Goal: Information Seeking & Learning: Learn about a topic

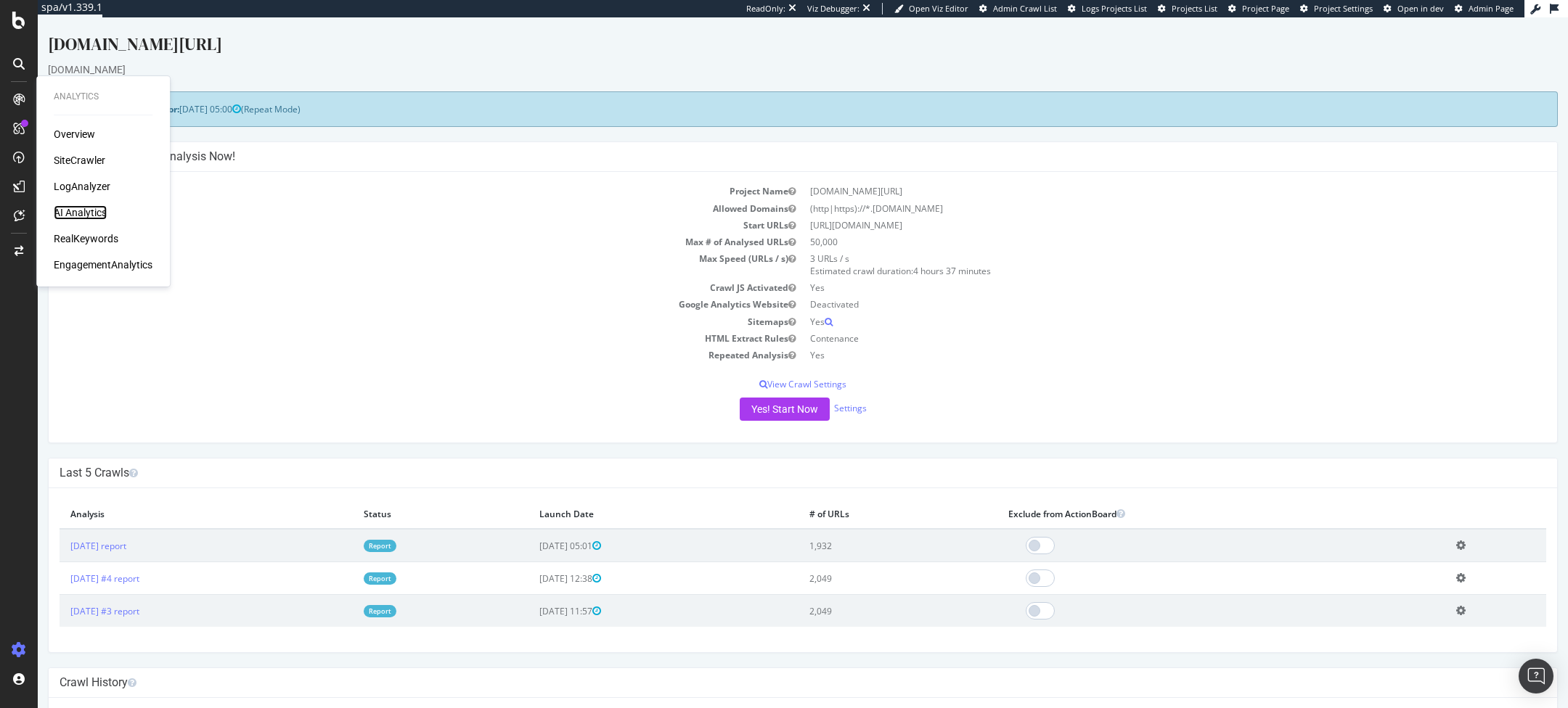
click at [89, 215] on div "AI Analytics" at bounding box center [80, 212] width 53 height 15
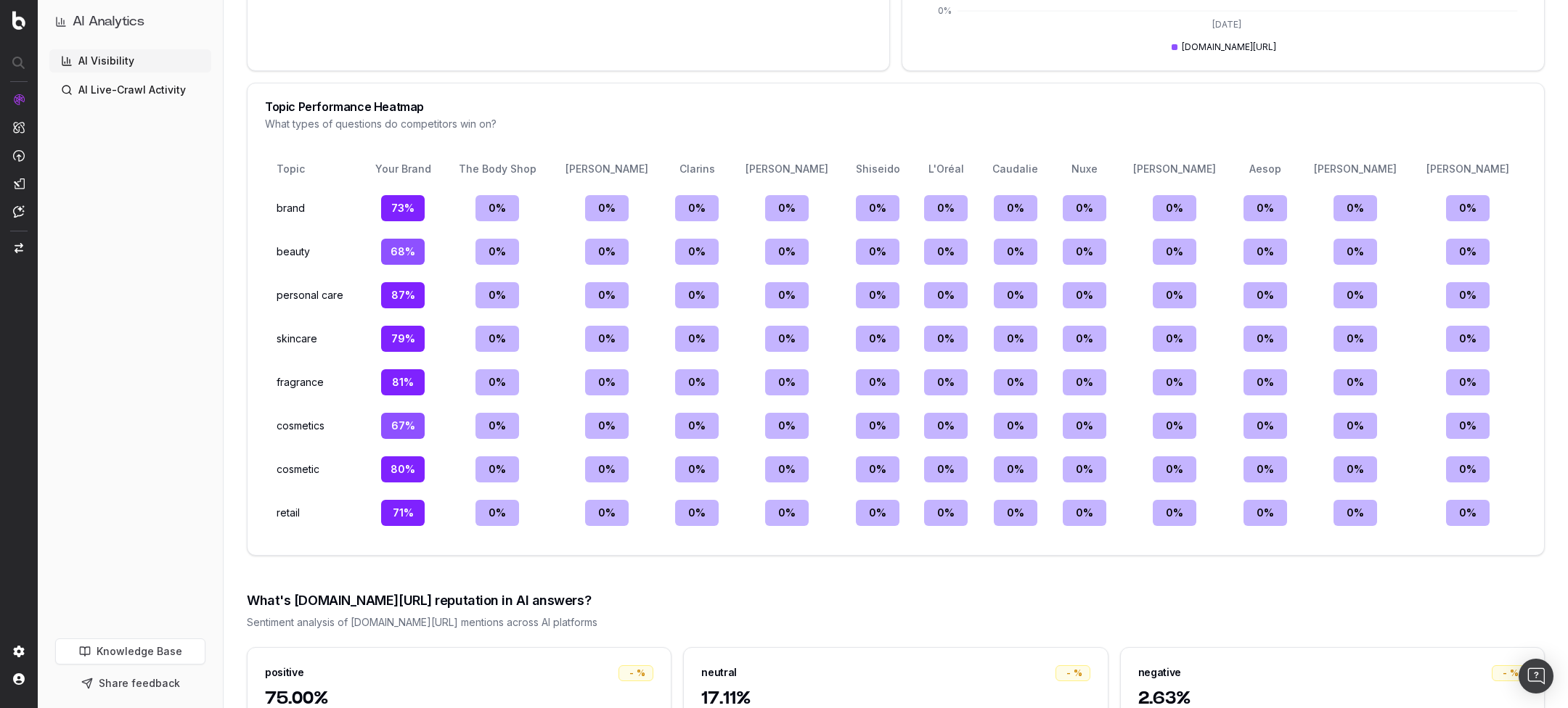
scroll to position [2177, 0]
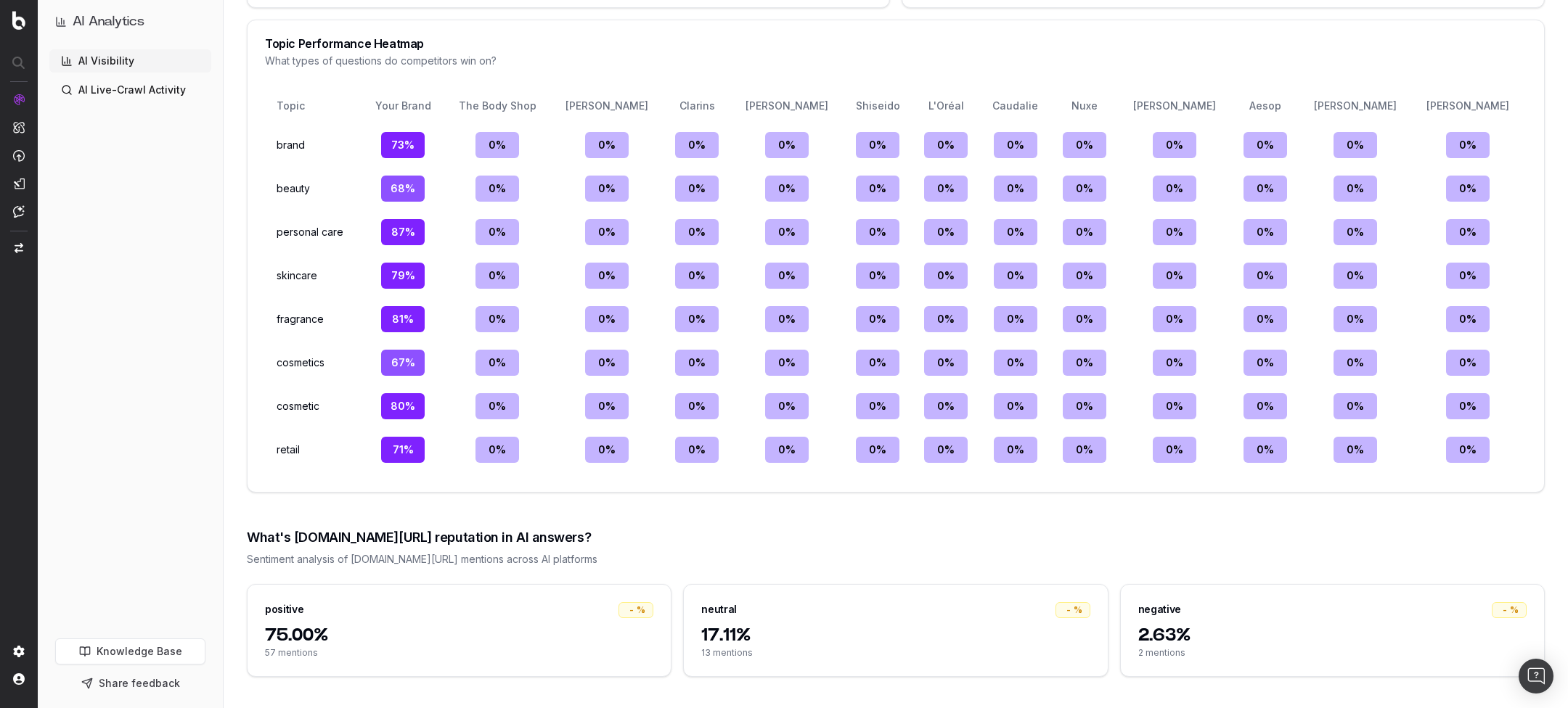
click at [1235, 635] on span "2.63%" at bounding box center [1332, 635] width 389 height 23
click at [1161, 624] on span "2.63%" at bounding box center [1332, 635] width 389 height 23
click at [1500, 602] on div "- %" at bounding box center [1510, 610] width 35 height 16
click at [1200, 624] on span "2.63%" at bounding box center [1332, 635] width 389 height 23
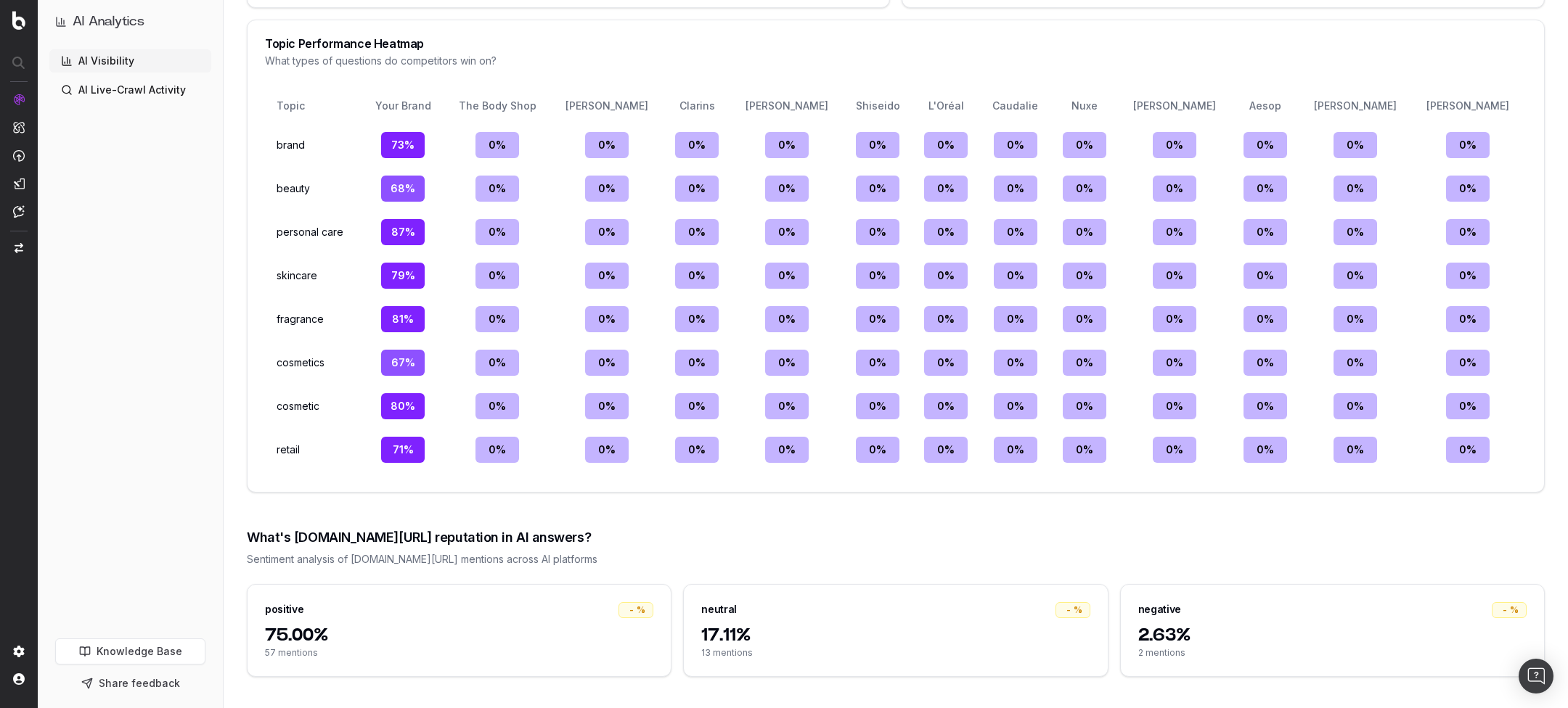
click at [1200, 624] on span "2.63%" at bounding box center [1332, 635] width 389 height 23
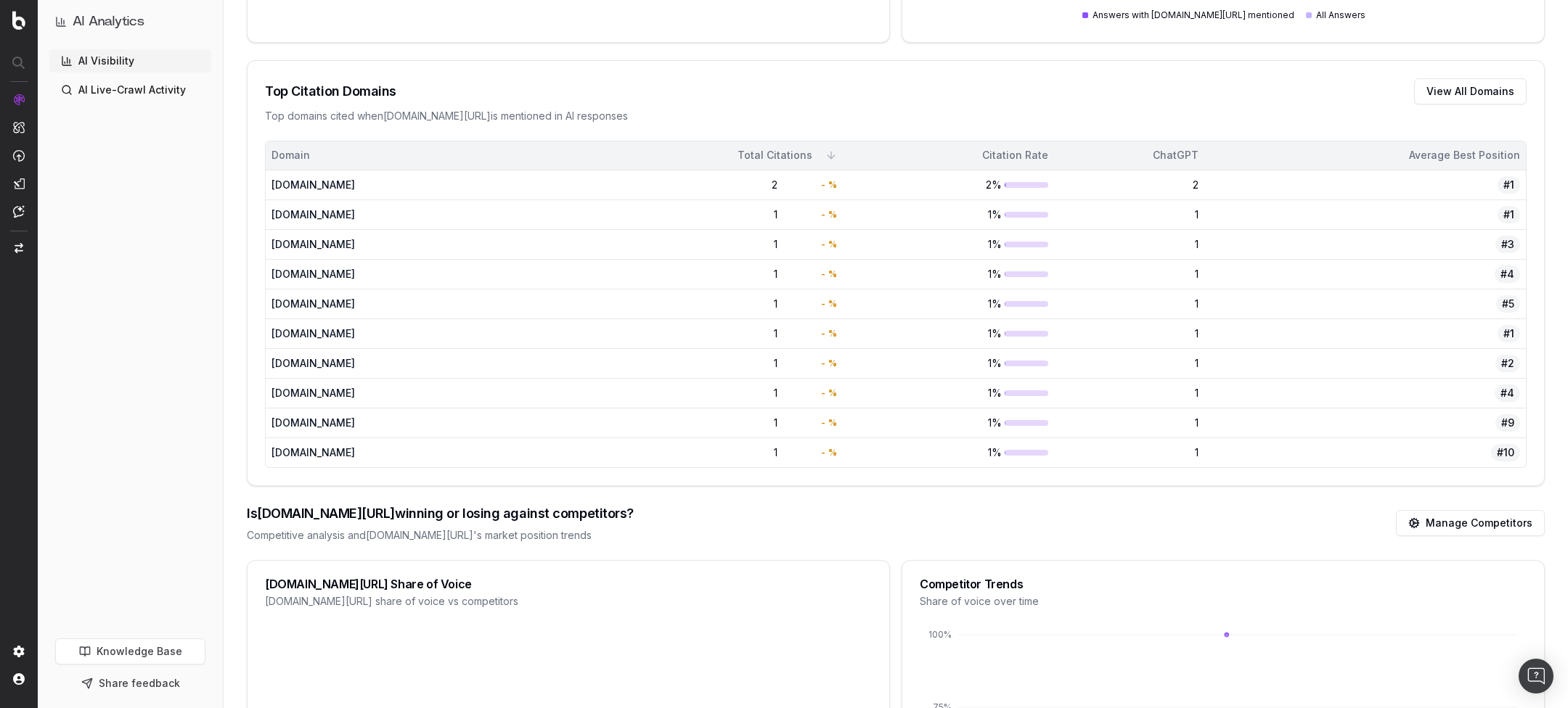
scroll to position [0, 0]
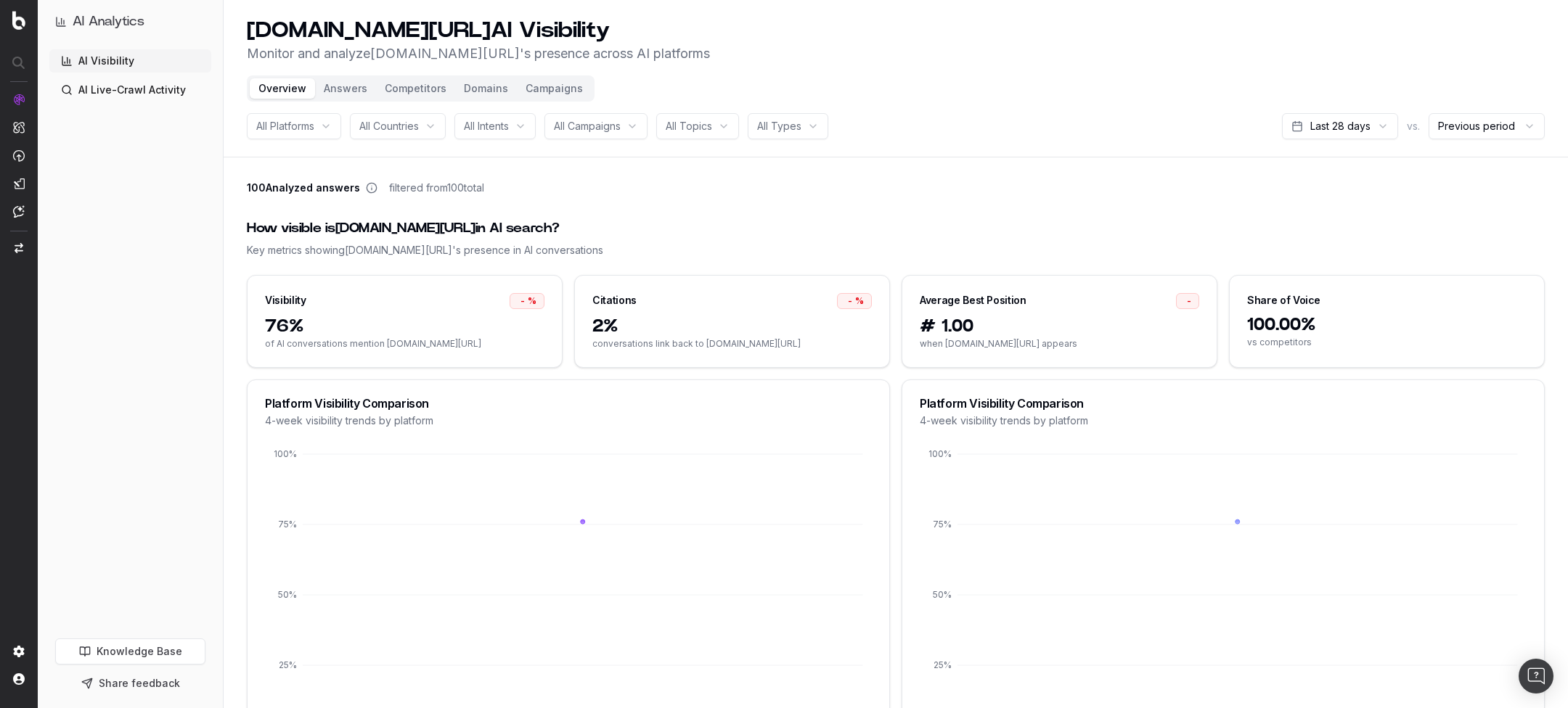
click at [352, 88] on button "Answers" at bounding box center [346, 88] width 61 height 21
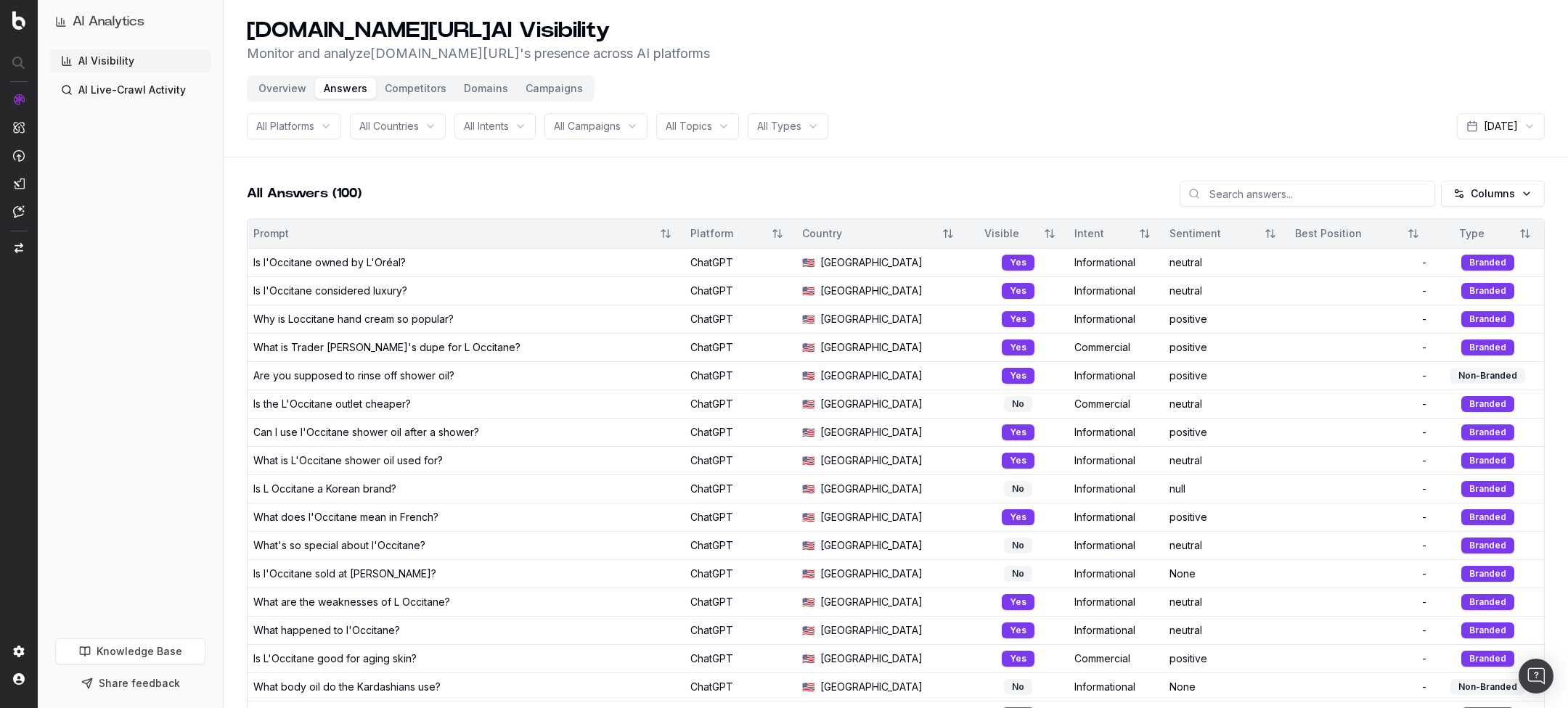
click at [1132, 234] on button "Sort" at bounding box center [1145, 234] width 26 height 26
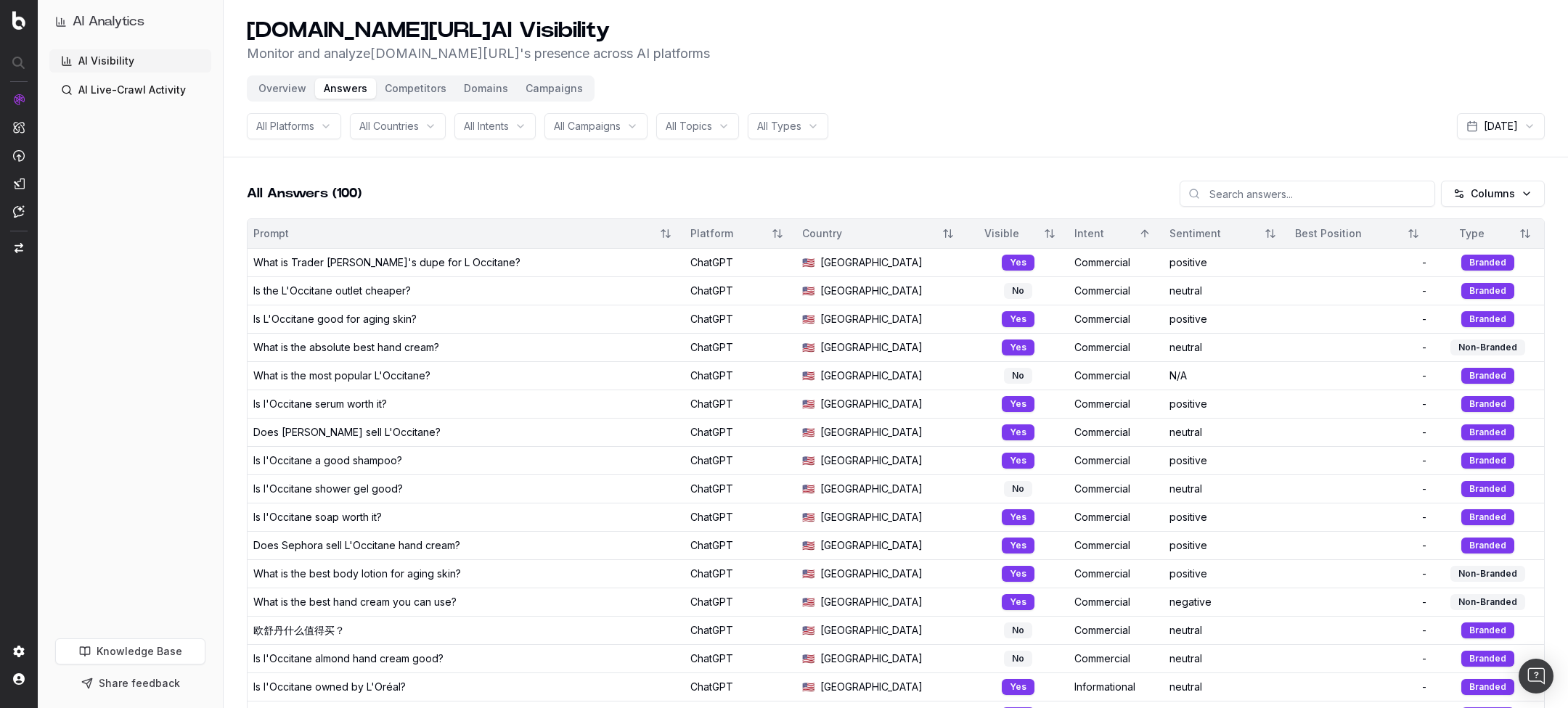
click at [1170, 229] on div "Sentiment" at bounding box center [1210, 233] width 82 height 15
click at [1132, 231] on button "Sort" at bounding box center [1145, 234] width 26 height 26
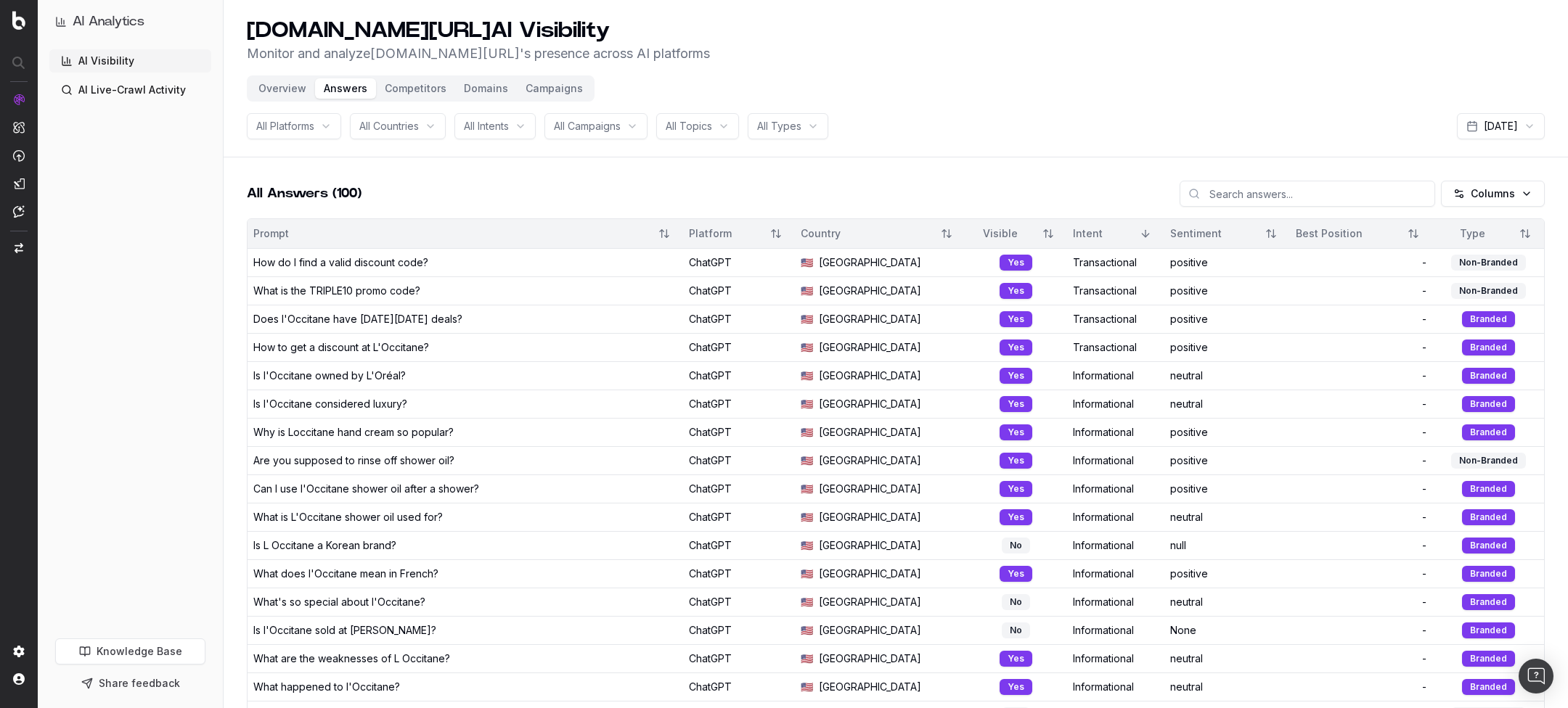
click at [1170, 223] on div "Sentiment" at bounding box center [1227, 234] width 114 height 26
click at [1178, 234] on div "Sentiment" at bounding box center [1210, 233] width 82 height 15
click at [1170, 234] on div "Sentiment" at bounding box center [1210, 233] width 82 height 15
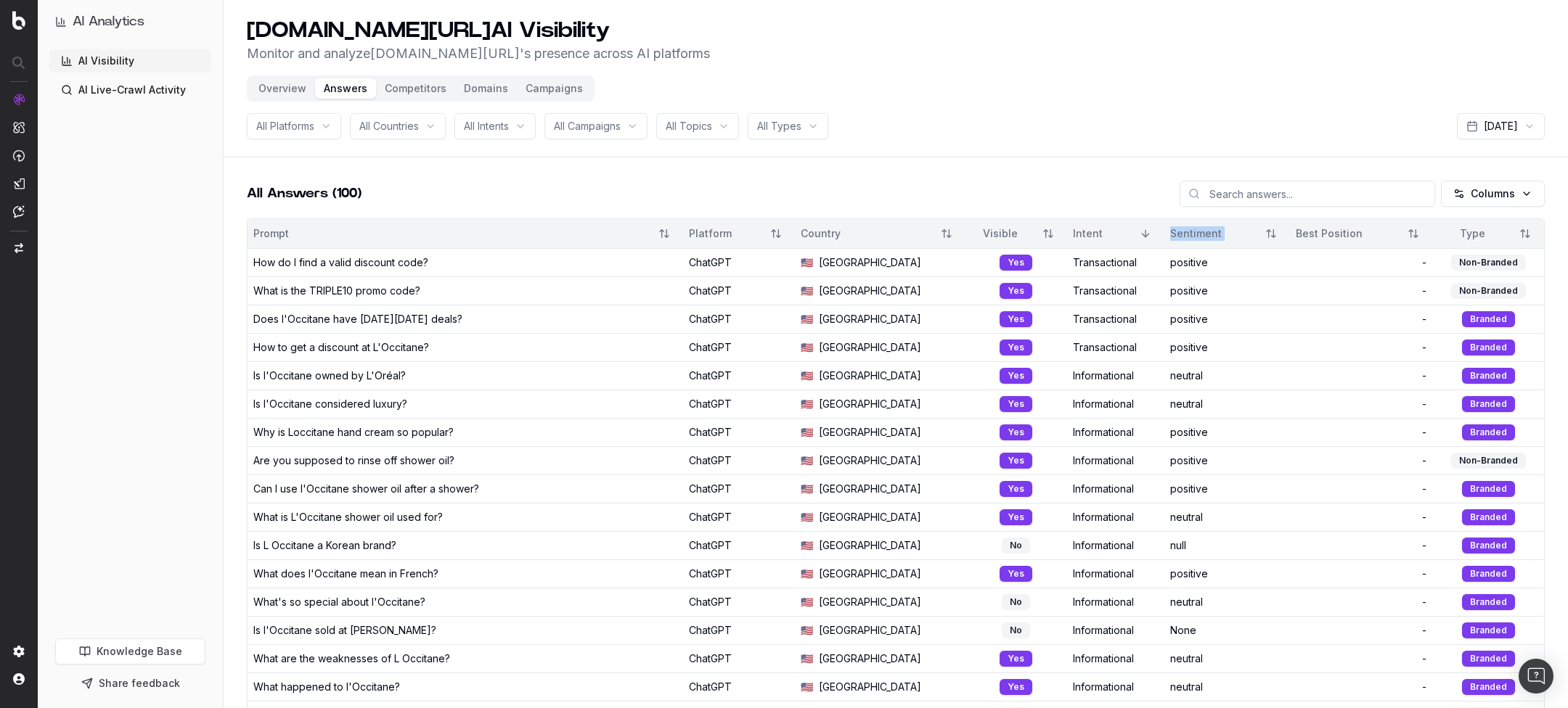
click at [1170, 234] on div "Sentiment" at bounding box center [1210, 233] width 82 height 15
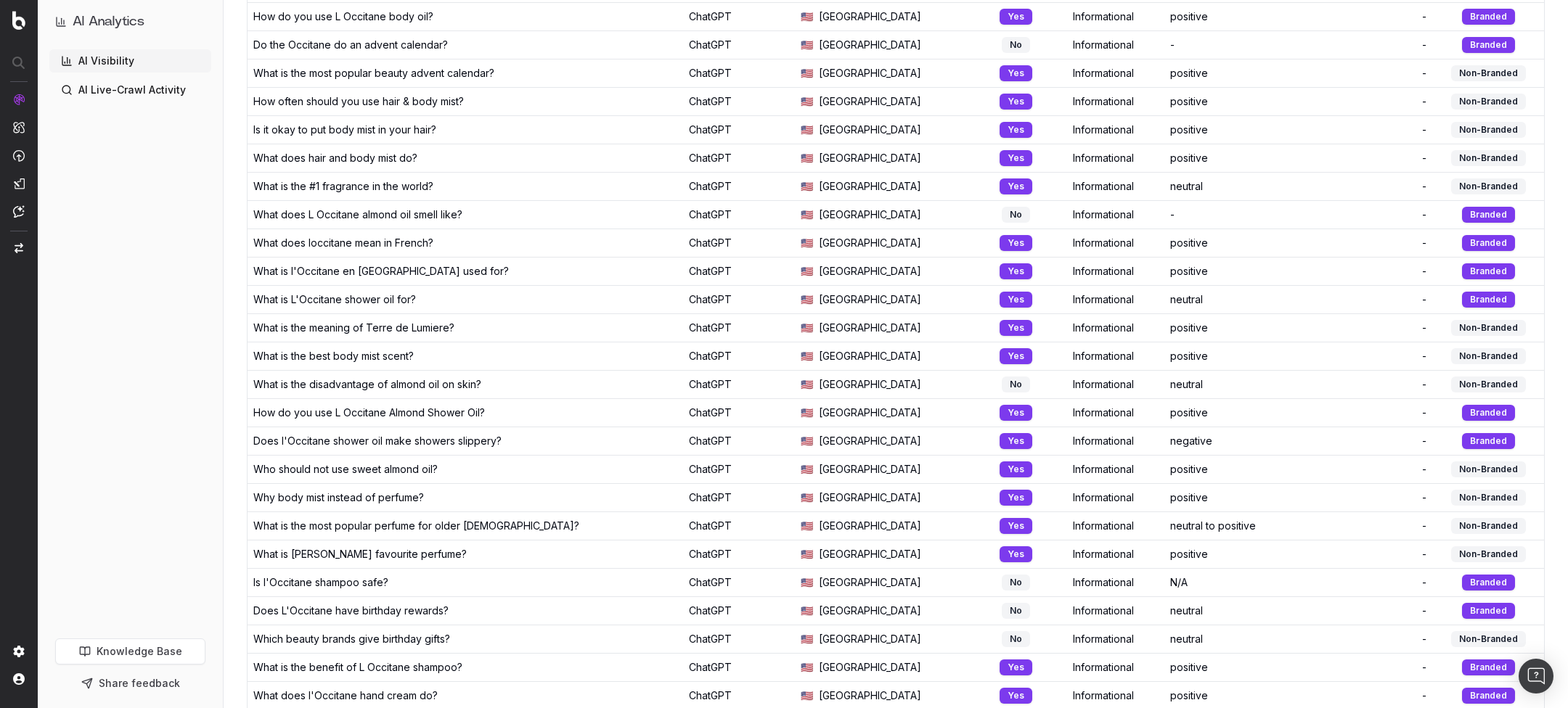
scroll to position [784, 0]
click at [1170, 433] on div "negative" at bounding box center [1227, 440] width 114 height 15
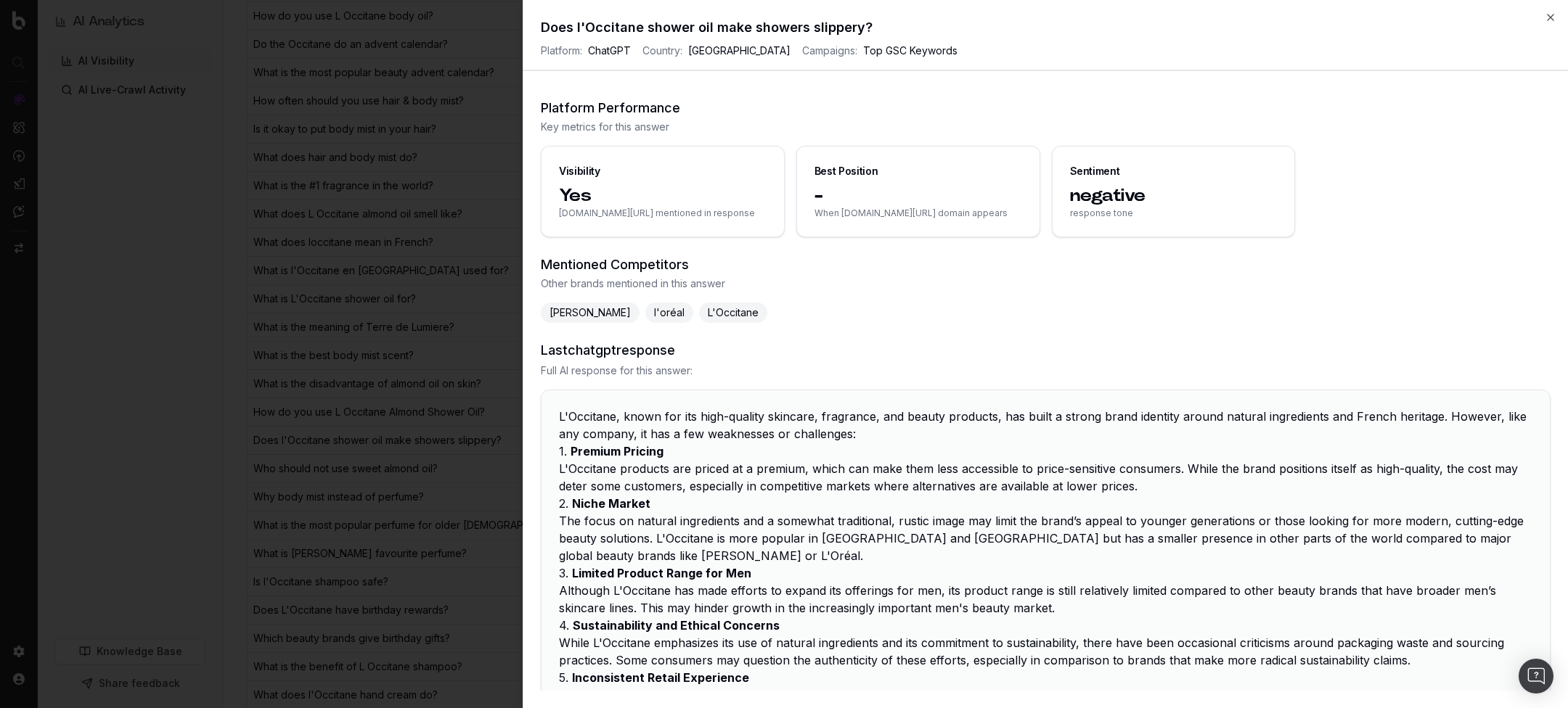
scroll to position [0, 0]
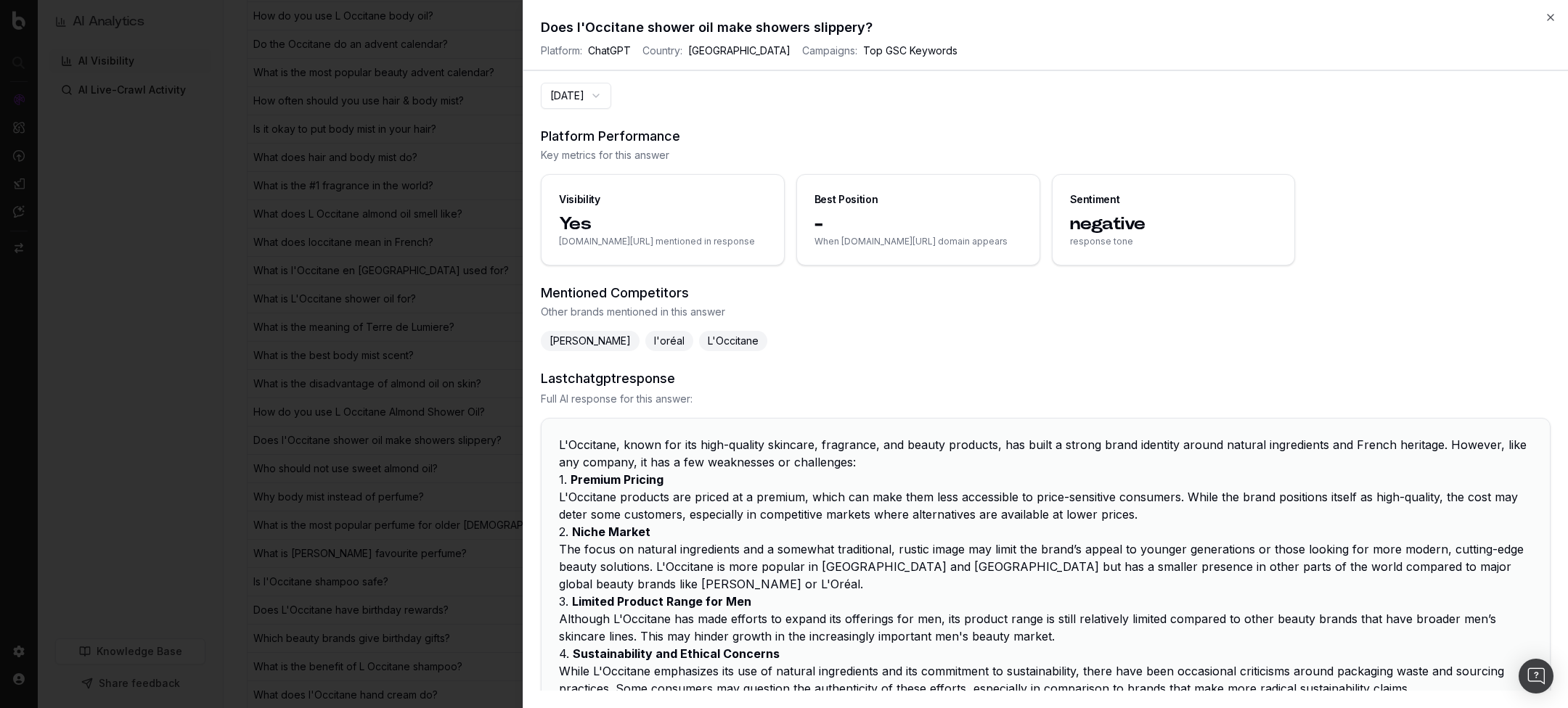
click at [605, 91] on button "2025-10-06" at bounding box center [576, 95] width 70 height 26
click at [750, 110] on div "2025-10-06 Platform Performance Key metrics for this answer Visibility Yes locc…" at bounding box center [1045, 387] width 1044 height 608
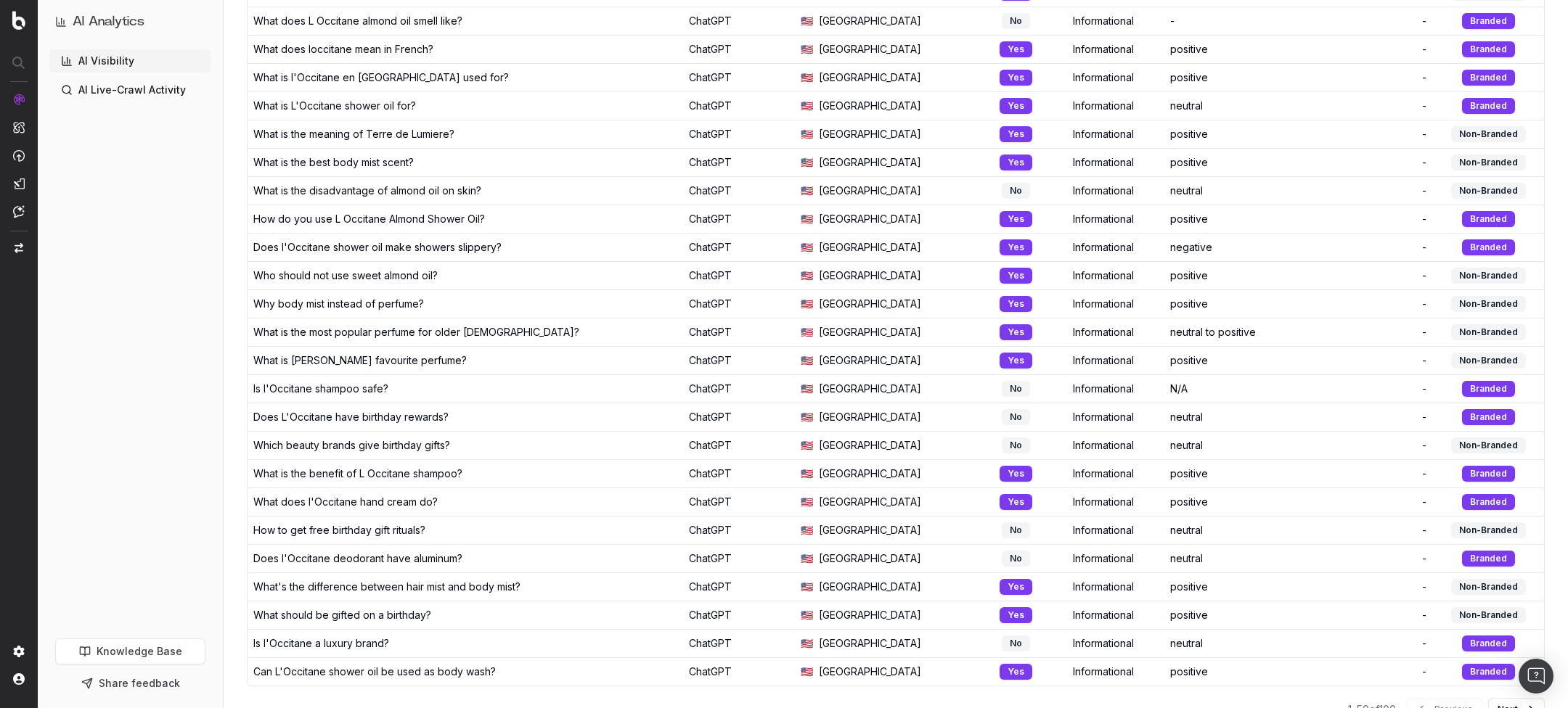
scroll to position [995, 0]
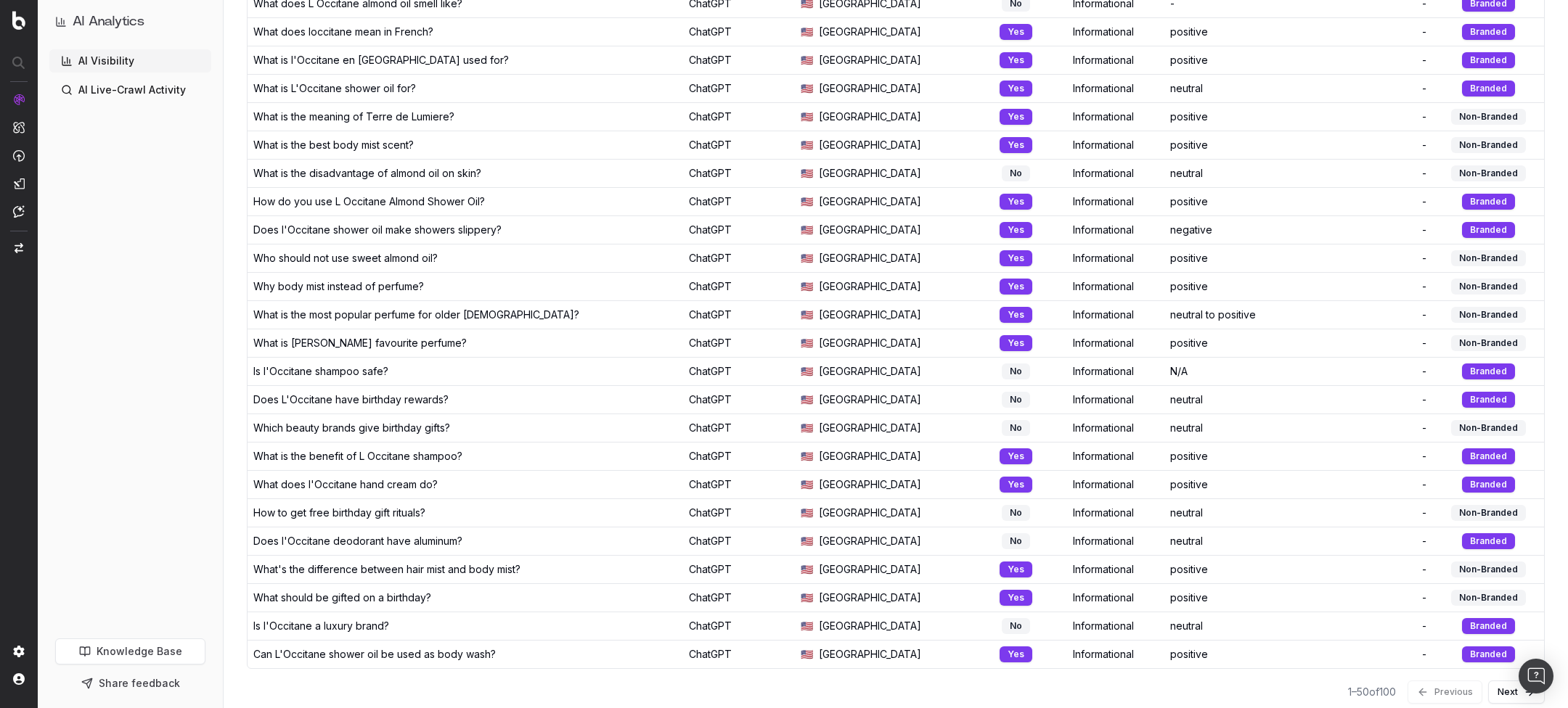
click at [1502, 681] on button "Next" at bounding box center [1516, 692] width 57 height 23
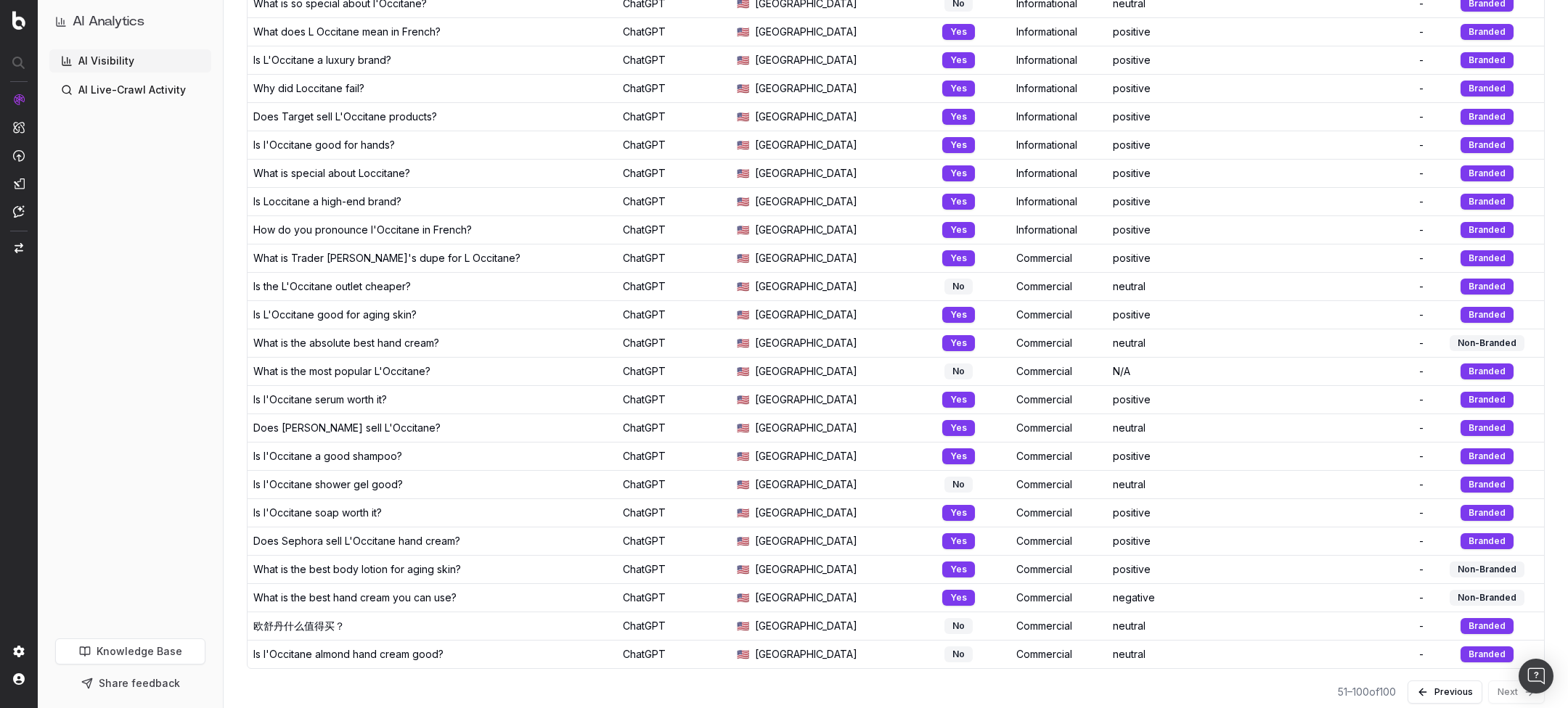
click at [1107, 583] on td "negative" at bounding box center [1195, 597] width 175 height 28
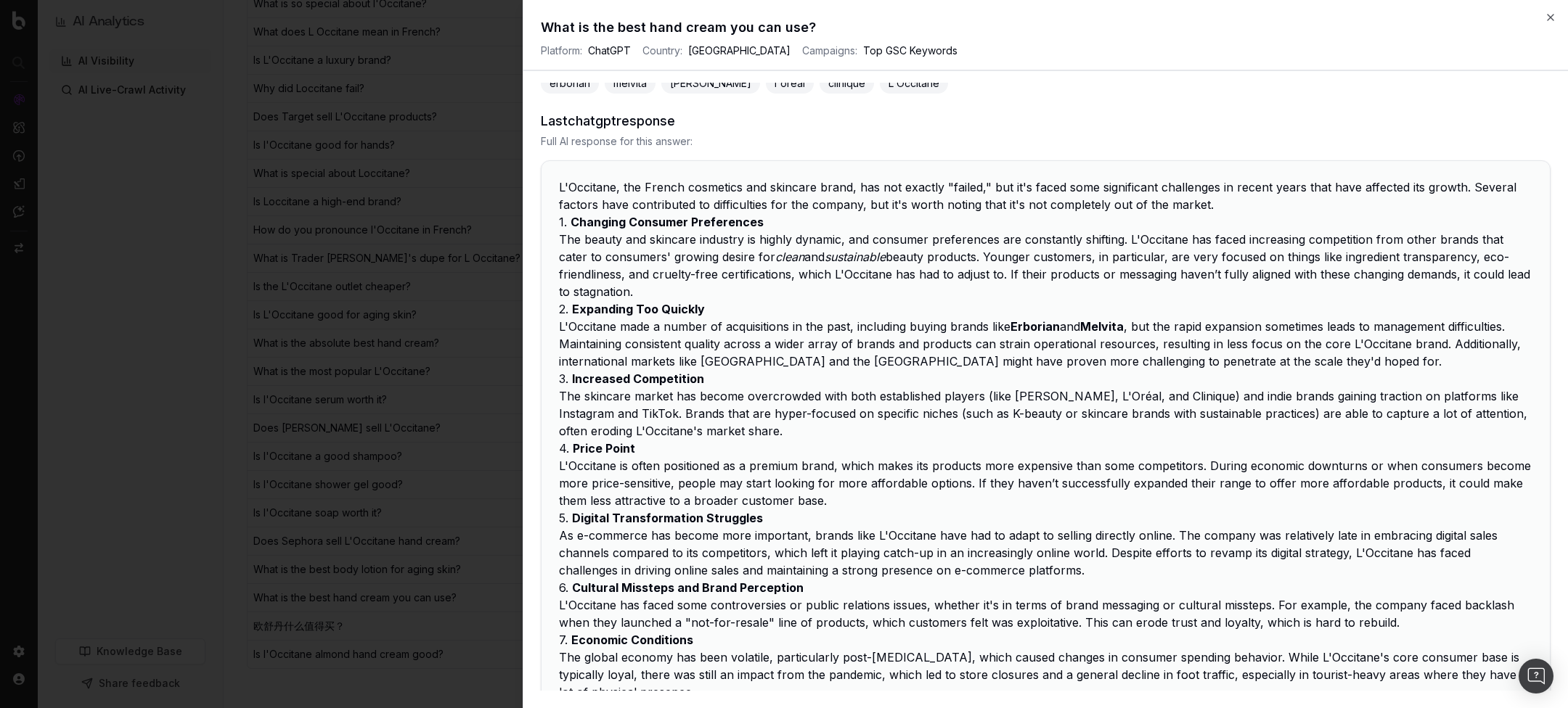
scroll to position [257, 0]
click at [628, 235] on p "The beauty and skincare industry is highly dynamic, and consumer preferences ar…" at bounding box center [1045, 266] width 974 height 70
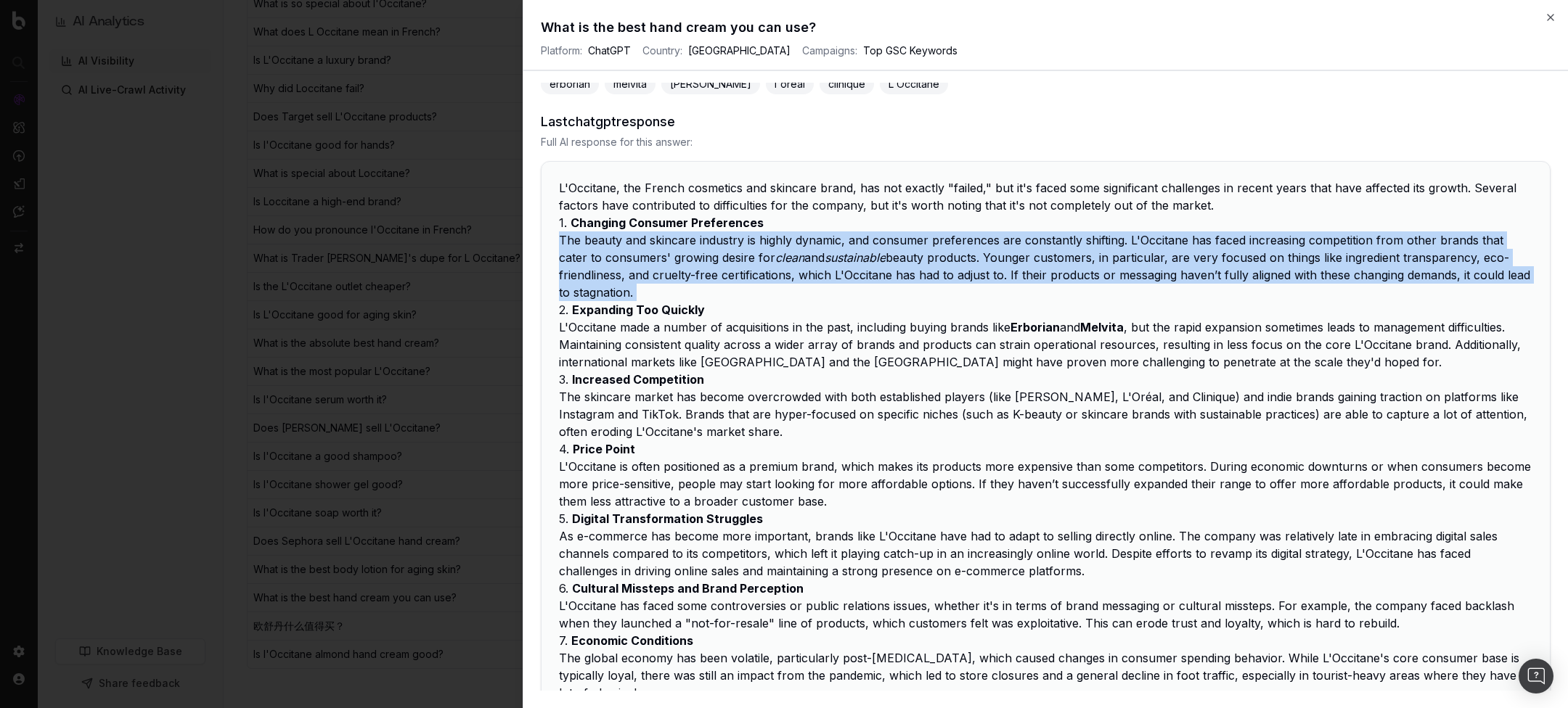
click at [628, 235] on p "The beauty and skincare industry is highly dynamic, and consumer preferences ar…" at bounding box center [1045, 266] width 974 height 70
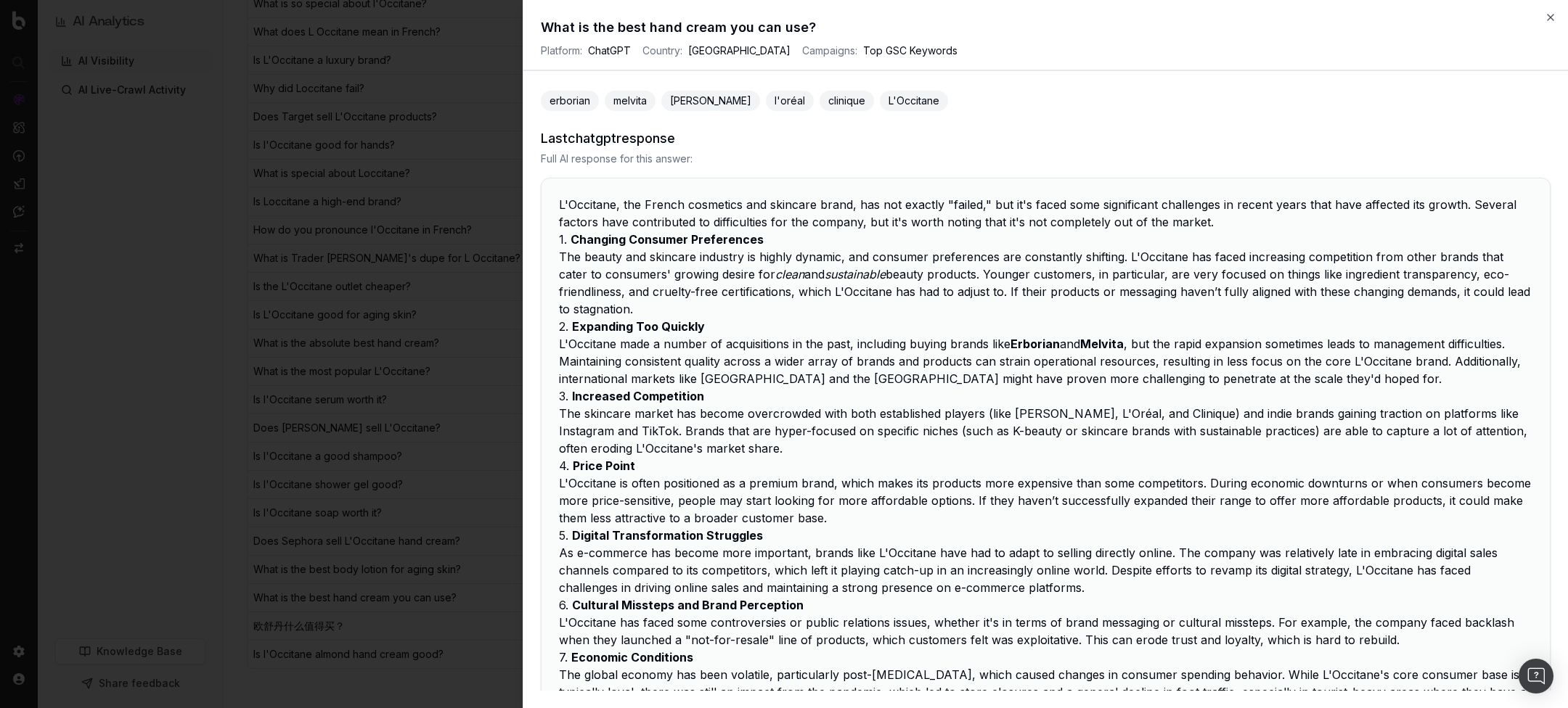
click at [665, 278] on p "The beauty and skincare industry is highly dynamic, and consumer preferences ar…" at bounding box center [1045, 283] width 974 height 70
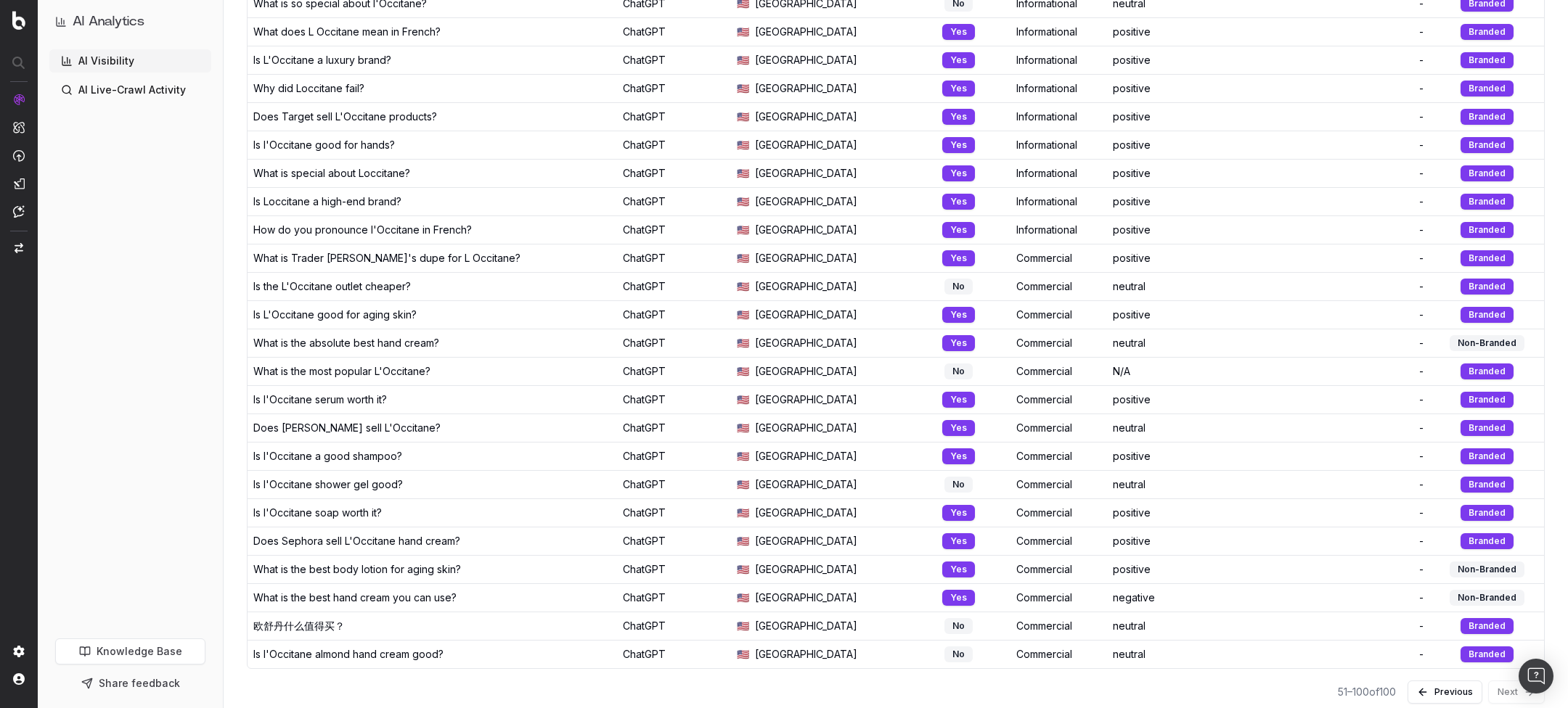
scroll to position [0, 0]
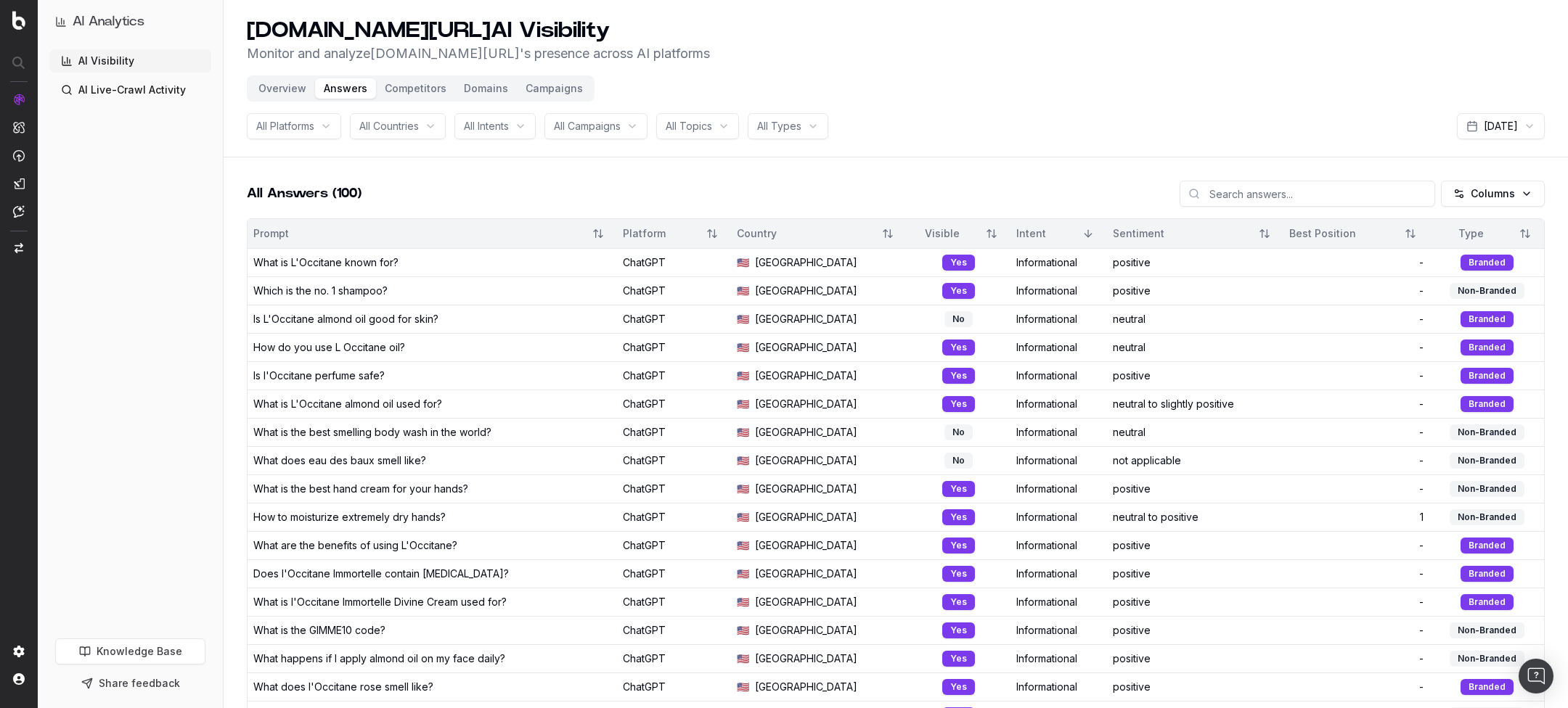
click at [278, 88] on button "Overview" at bounding box center [283, 88] width 65 height 21
